Goal: Information Seeking & Learning: Understand process/instructions

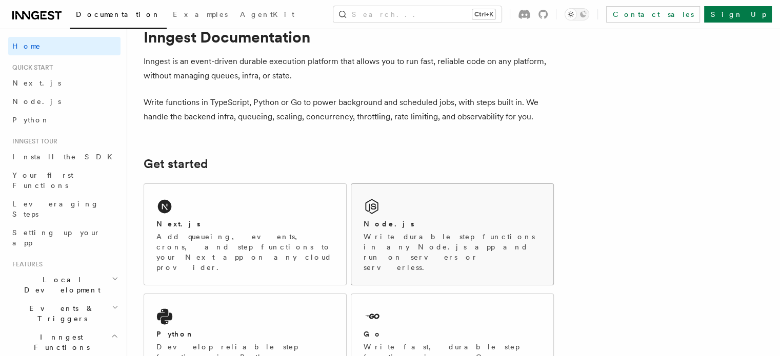
scroll to position [32, 0]
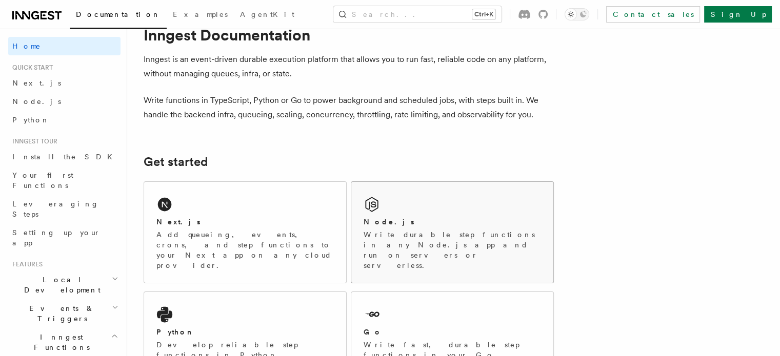
click at [444, 212] on div "Node.js Write durable step functions in any Node.js app and run on servers or s…" at bounding box center [452, 232] width 202 height 101
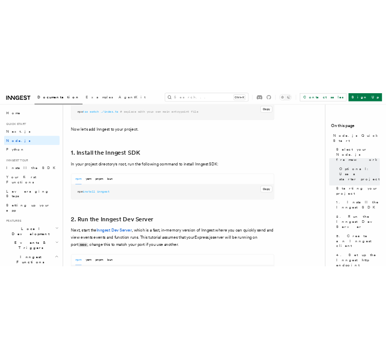
scroll to position [588, 0]
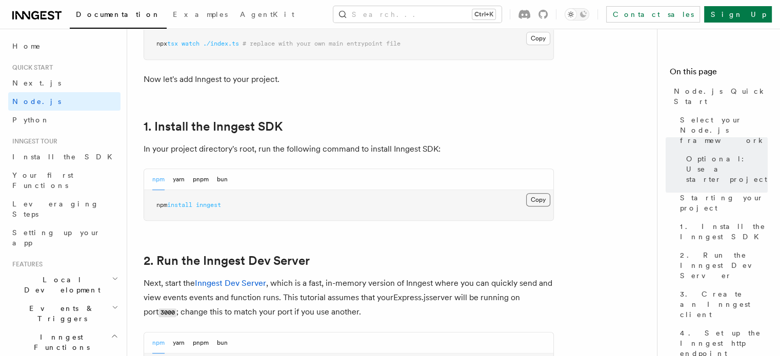
click at [543, 198] on button "Copy Copied" at bounding box center [538, 199] width 24 height 13
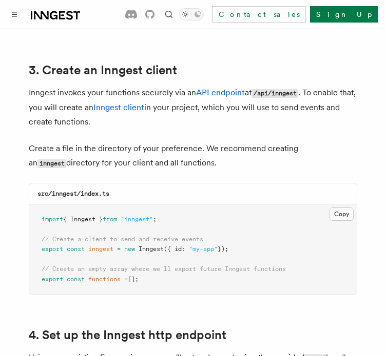
scroll to position [1286, 0]
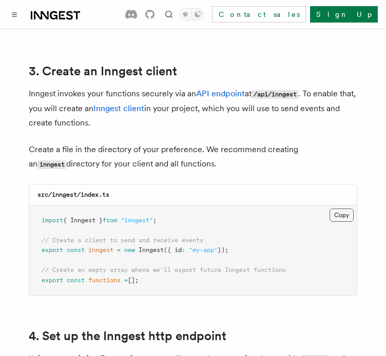
click at [342, 209] on button "Copy Copied" at bounding box center [341, 215] width 24 height 13
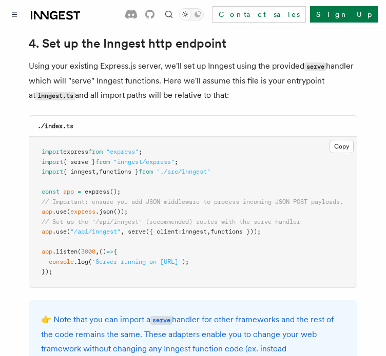
scroll to position [1582, 0]
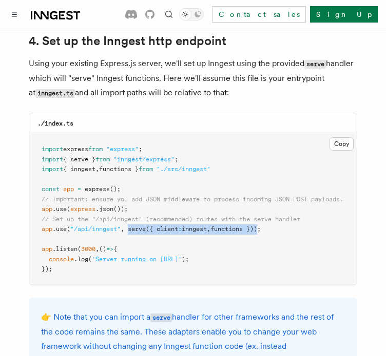
drag, startPoint x: 129, startPoint y: 217, endPoint x: 266, endPoint y: 221, distance: 136.5
click at [261, 226] on span "app .use ( "/api/inngest" , serve ({ client : inngest , functions }));" at bounding box center [151, 229] width 219 height 7
copy span "serve ({ client : inngest , functions })"
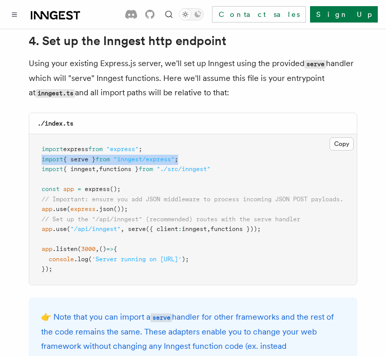
drag, startPoint x: 196, startPoint y: 143, endPoint x: 35, endPoint y: 147, distance: 161.1
click at [35, 147] on pre "import express from "express" ; import { serve } from "inngest/express" ; impor…" at bounding box center [192, 209] width 327 height 151
copy span "import { serve } from "inngest/express" ;"
